Goal: Task Accomplishment & Management: Use online tool/utility

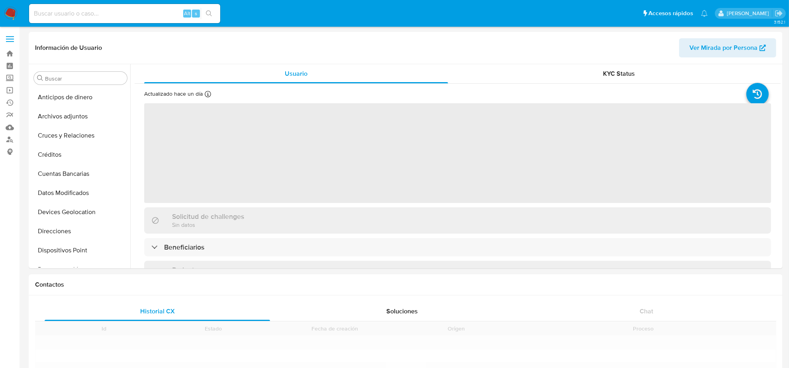
scroll to position [317, 0]
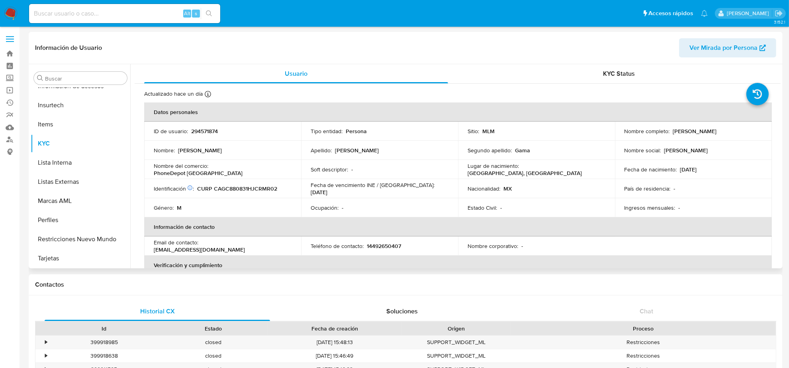
select select "10"
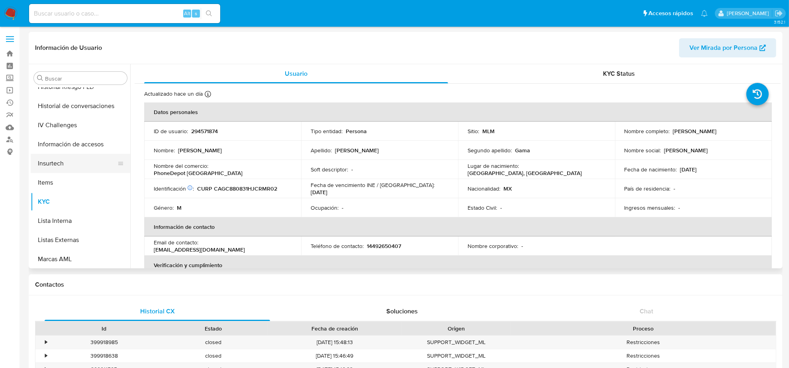
scroll to position [168, 0]
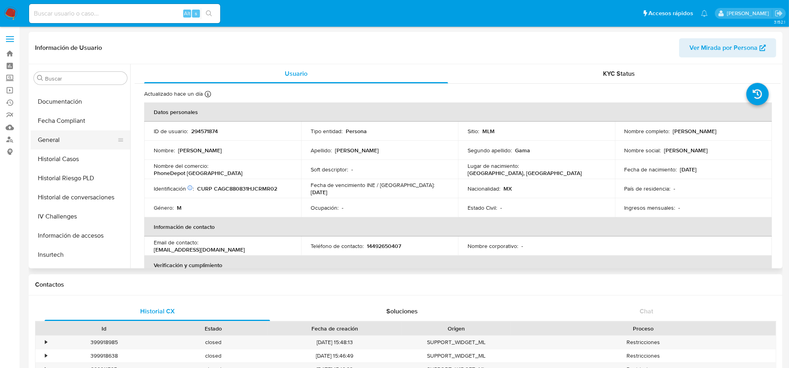
click at [59, 140] on button "General" at bounding box center [77, 139] width 93 height 19
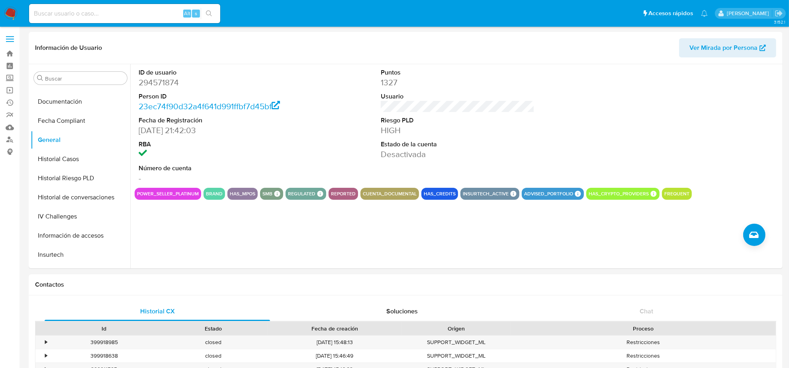
click at [13, 14] on img at bounding box center [11, 14] width 14 height 14
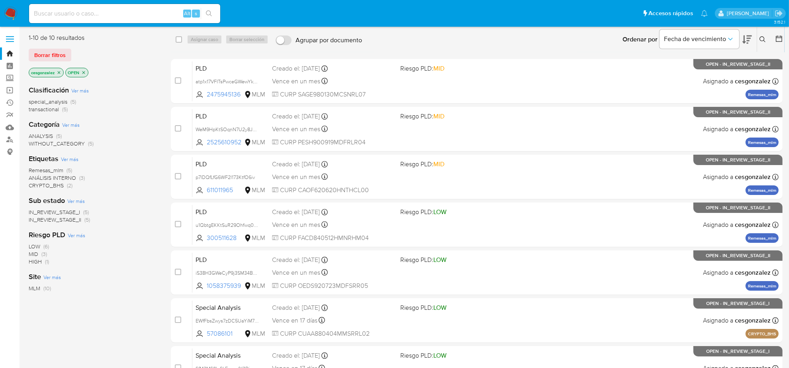
click at [94, 8] on input at bounding box center [124, 13] width 191 height 10
paste input "MjtT7D2VZCsezvE7XAsCGZaP"
type input "MjtT7D2VZCsezvE7XAsCGZaP"
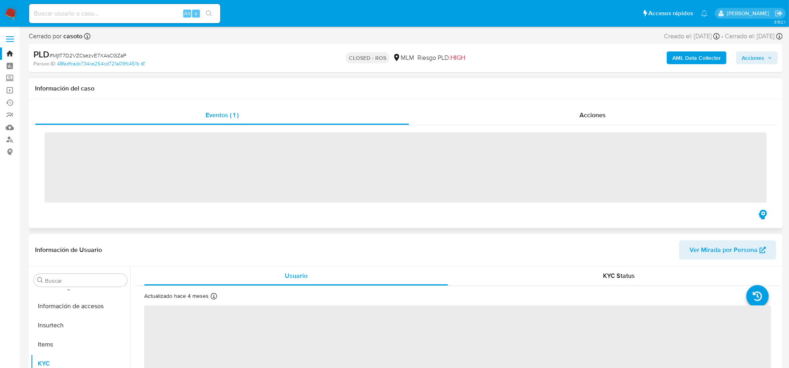
scroll to position [317, 0]
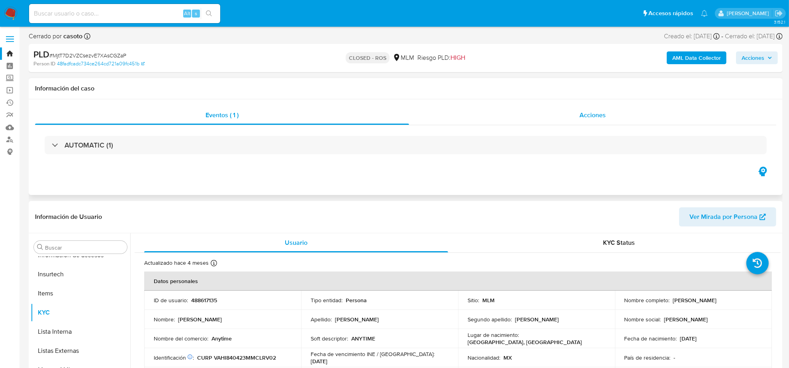
select select "10"
click at [584, 113] on span "Acciones" at bounding box center [592, 114] width 26 height 9
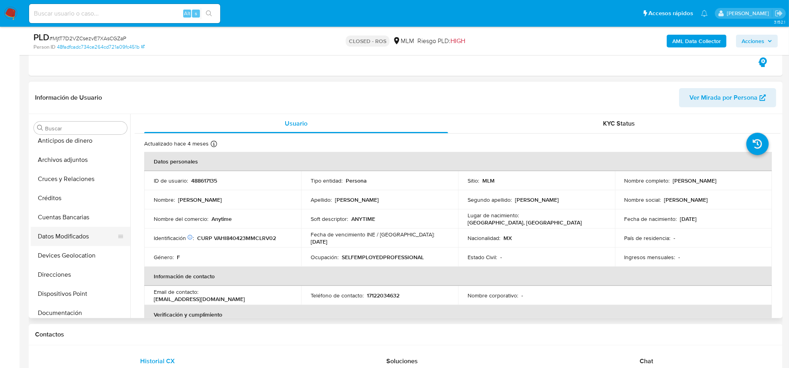
scroll to position [0, 0]
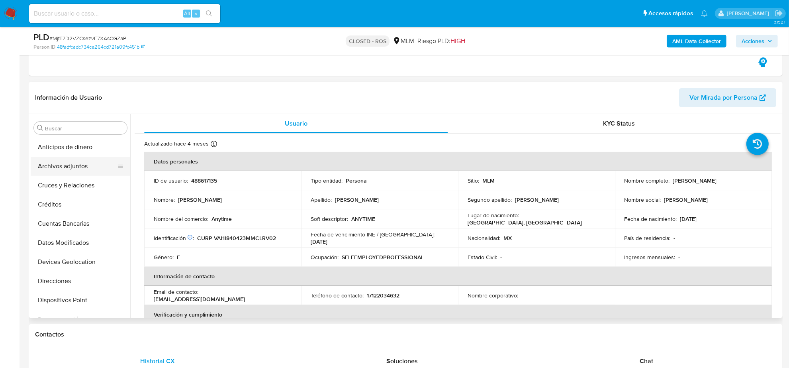
click at [72, 168] on button "Archivos adjuntos" at bounding box center [77, 165] width 93 height 19
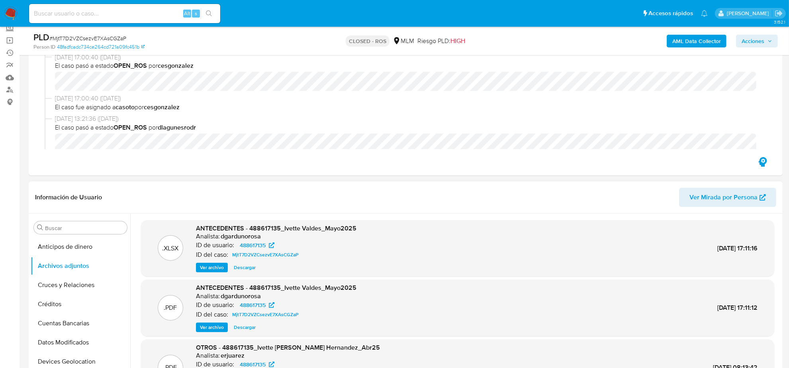
click at [243, 266] on span "Descargar" at bounding box center [245, 267] width 22 height 8
click at [222, 327] on span "Ver archivo" at bounding box center [212, 327] width 24 height 8
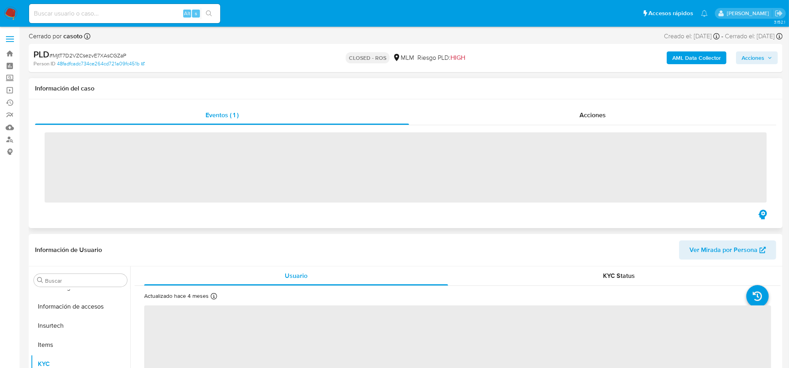
scroll to position [317, 0]
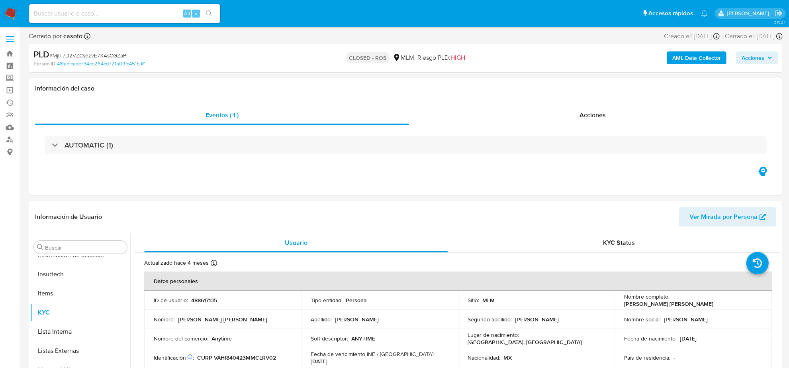
select select "10"
